Goal: Information Seeking & Learning: Learn about a topic

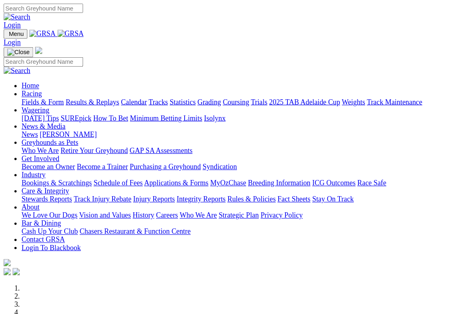
scroll to position [186, 0]
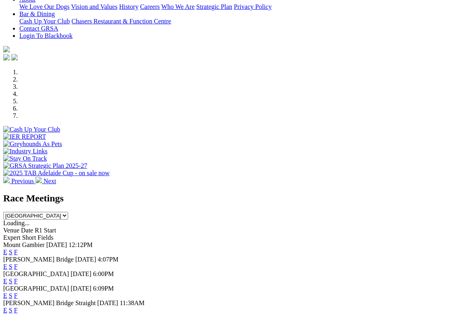
click at [18, 248] on link "F" at bounding box center [16, 251] width 4 height 7
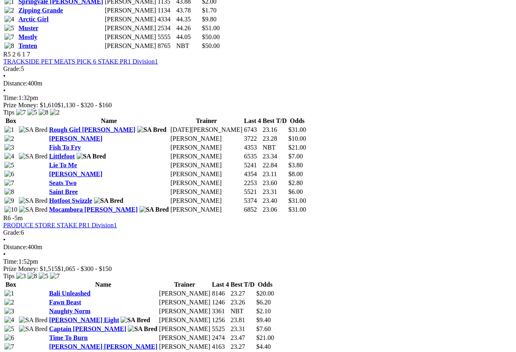
scroll to position [926, 0]
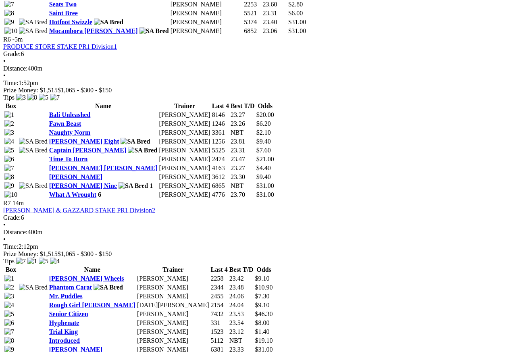
scroll to position [1104, 0]
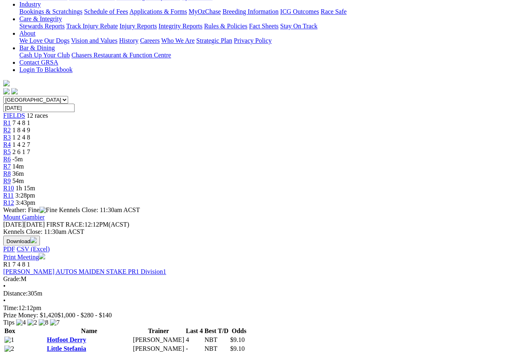
scroll to position [166, 0]
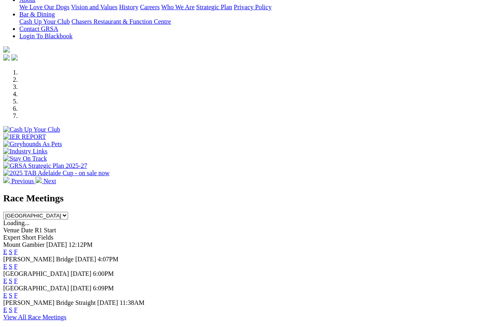
scroll to position [186, 0]
click at [18, 277] on link "F" at bounding box center [16, 280] width 4 height 7
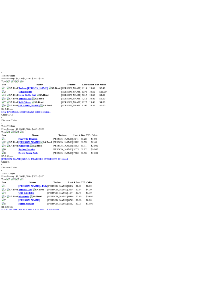
scroll to position [516, 0]
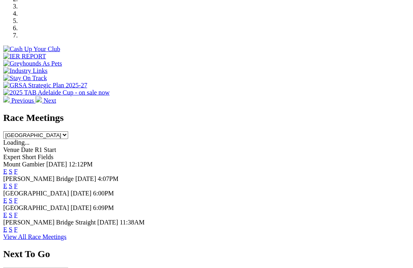
scroll to position [267, 0]
click at [18, 168] on link "F" at bounding box center [16, 171] width 4 height 7
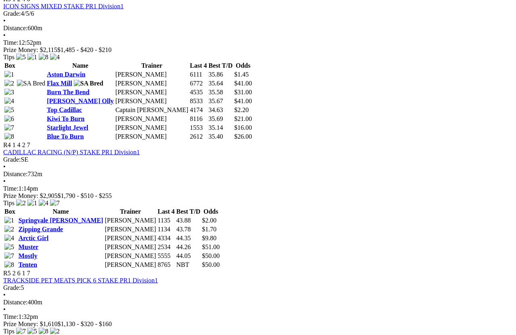
scroll to position [707, 0]
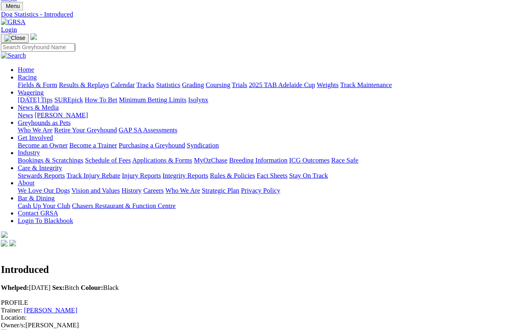
scroll to position [12, 0]
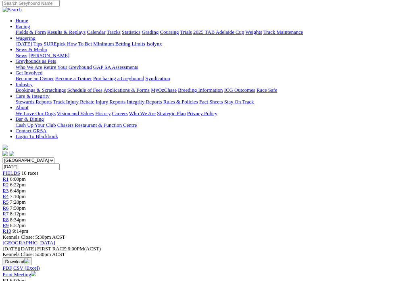
scroll to position [65, 0]
